Goal: Navigation & Orientation: Find specific page/section

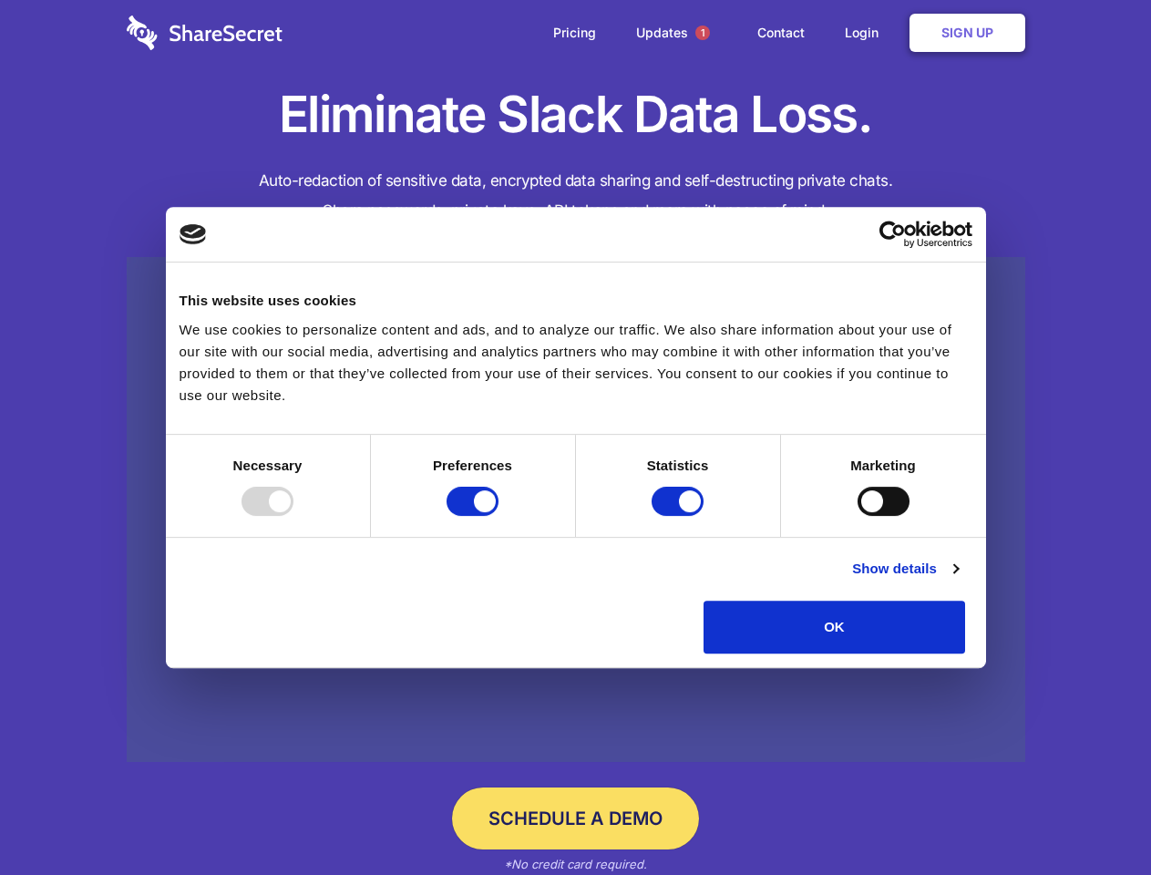
click at [293, 516] on div at bounding box center [268, 501] width 52 height 29
click at [499, 516] on input "Preferences" at bounding box center [473, 501] width 52 height 29
checkbox input "false"
click at [680, 516] on input "Statistics" at bounding box center [678, 501] width 52 height 29
checkbox input "false"
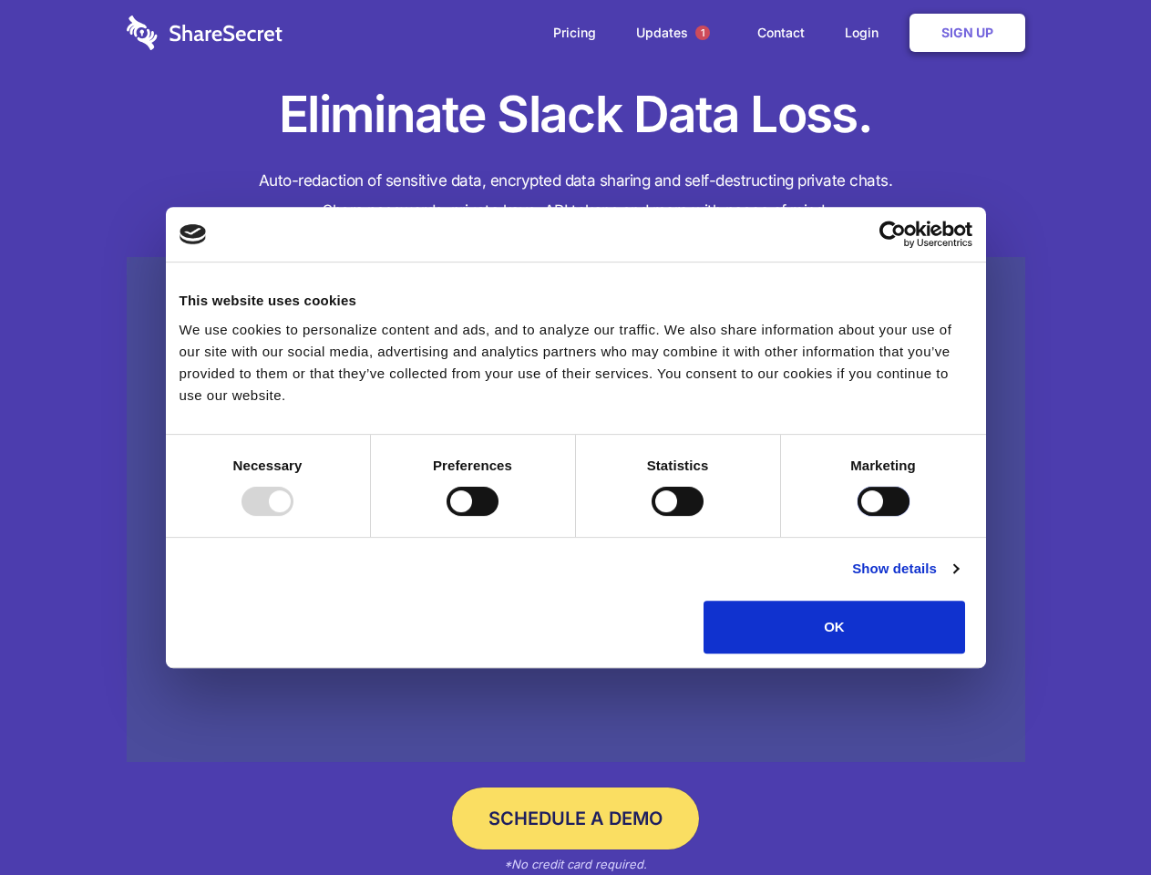
click at [858, 516] on input "Marketing" at bounding box center [884, 501] width 52 height 29
checkbox input "true"
click at [958, 580] on link "Show details" at bounding box center [905, 569] width 106 height 22
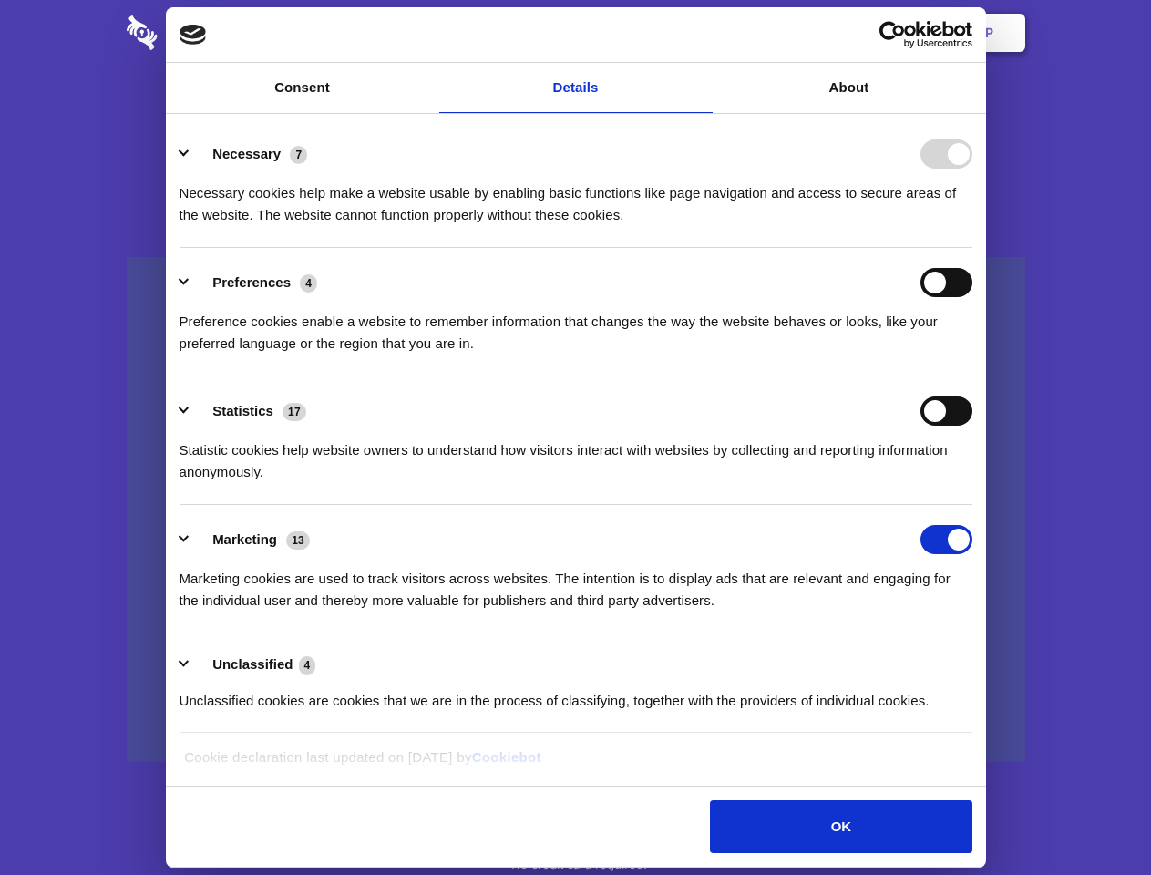
click at [973, 248] on li "Necessary 7 Necessary cookies help make a website usable by enabling basic func…" at bounding box center [576, 183] width 793 height 129
click at [702, 33] on span "1" at bounding box center [702, 33] width 15 height 15
